Goal: Task Accomplishment & Management: Manage account settings

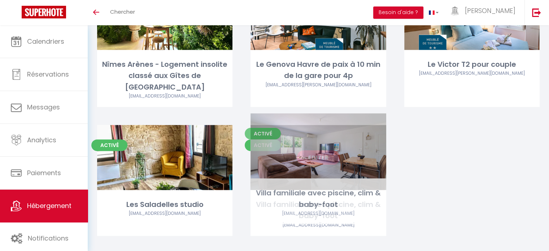
drag, startPoint x: 0, startPoint y: 0, endPoint x: 317, endPoint y: 153, distance: 351.7
click at [317, 153] on div "Editer" at bounding box center [318, 157] width 135 height 65
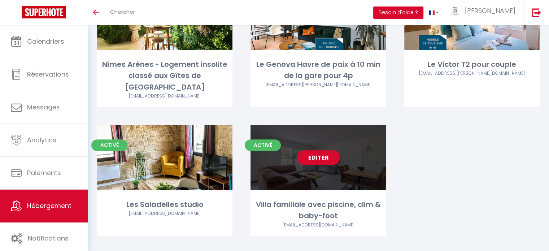
click at [324, 150] on link "Editer" at bounding box center [318, 157] width 43 height 14
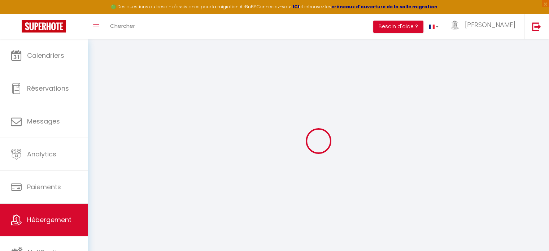
select select "11183-1471729358621975315"
select select "+ 20 %"
select select "+ 21 %"
select select
checkbox input "false"
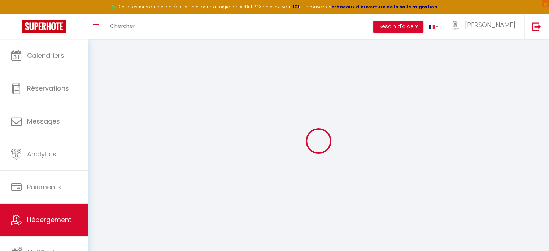
checkbox input "false"
checkbox input "true"
checkbox input "false"
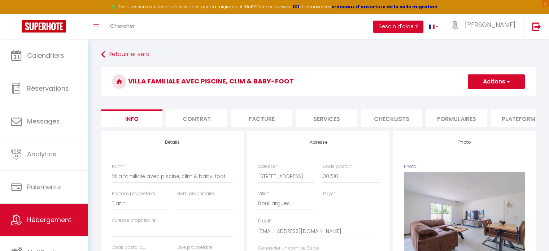
click at [521, 118] on li "Plateformes" at bounding box center [521, 118] width 61 height 18
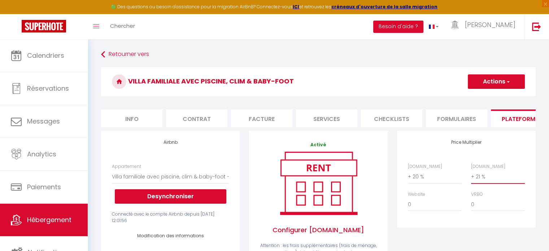
click at [490, 183] on select "0 + 1 % + 2 % + 3 % + 4 % + 5 % + 6 % + 7 % + 8 % + 9 %" at bounding box center [498, 177] width 54 height 14
select select "+ 27 %"
click at [471, 175] on select "0 + 1 % + 2 % + 3 % + 4 % + 5 % + 6 % + 7 % + 8 % + 9 %" at bounding box center [498, 177] width 54 height 14
click at [495, 81] on button "Actions" at bounding box center [496, 81] width 57 height 14
click at [492, 95] on link "Enregistrer" at bounding box center [496, 97] width 57 height 9
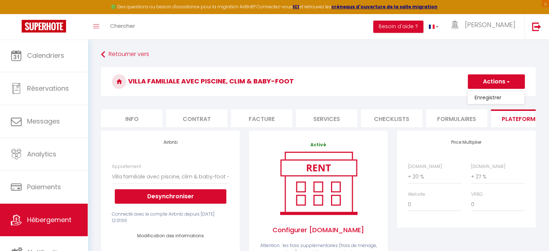
select select "180"
select select "well_reviewed_guests"
select select "EUR"
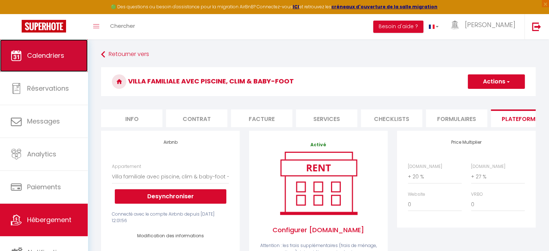
click at [68, 49] on link "Calendriers" at bounding box center [44, 55] width 88 height 32
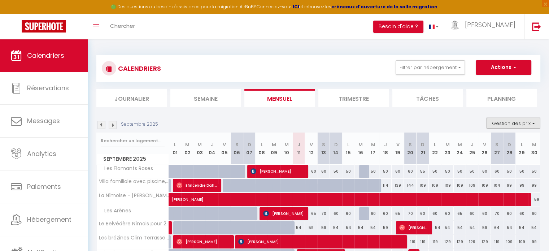
click at [499, 122] on button "Gestion des prix" at bounding box center [514, 123] width 54 height 11
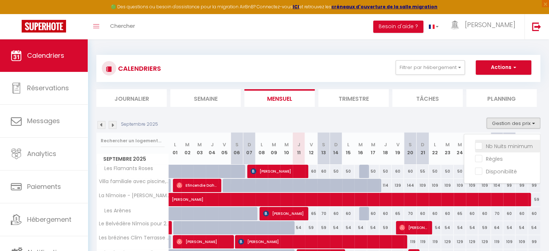
click at [479, 146] on input "Nb Nuits minimum" at bounding box center [507, 145] width 65 height 7
checkbox input "true"
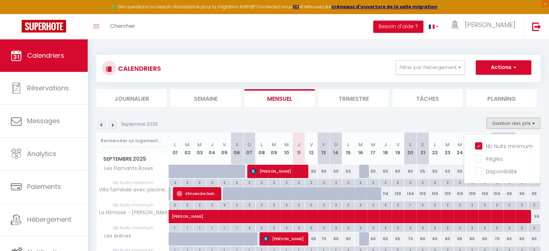
click at [326, 184] on div "2" at bounding box center [324, 182] width 12 height 7
type input "2"
type input "[PERSON_NAME] 13 Septembre 2025"
type input "Dim 14 Septembre 2025"
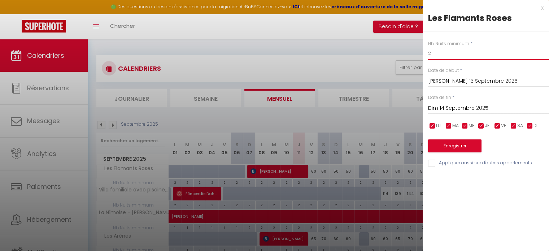
click at [443, 52] on input "2" at bounding box center [488, 53] width 121 height 13
type input "&"
type input "1"
click at [461, 144] on button "Enregistrer" at bounding box center [454, 145] width 53 height 13
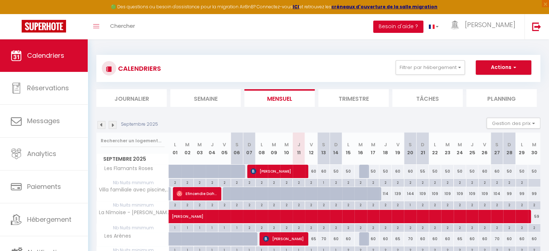
click at [420, 25] on button "Besoin d'aide ?" at bounding box center [398, 27] width 50 height 12
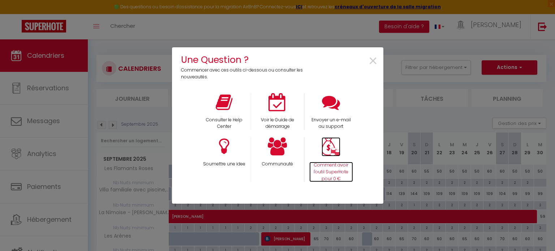
click at [330, 150] on img at bounding box center [330, 146] width 19 height 19
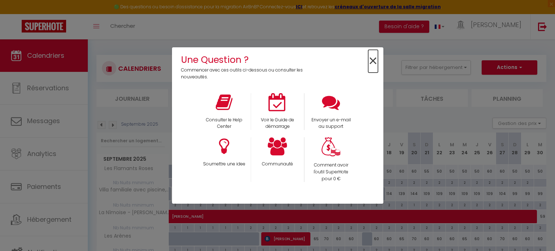
click at [371, 57] on span "×" at bounding box center [373, 61] width 10 height 23
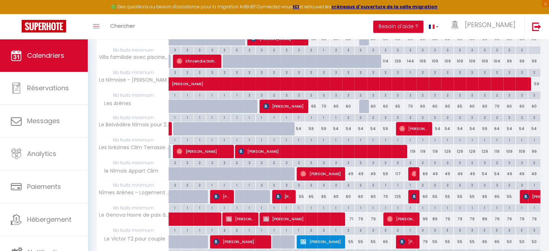
scroll to position [181, 0]
